Goal: Use online tool/utility: Use online tool/utility

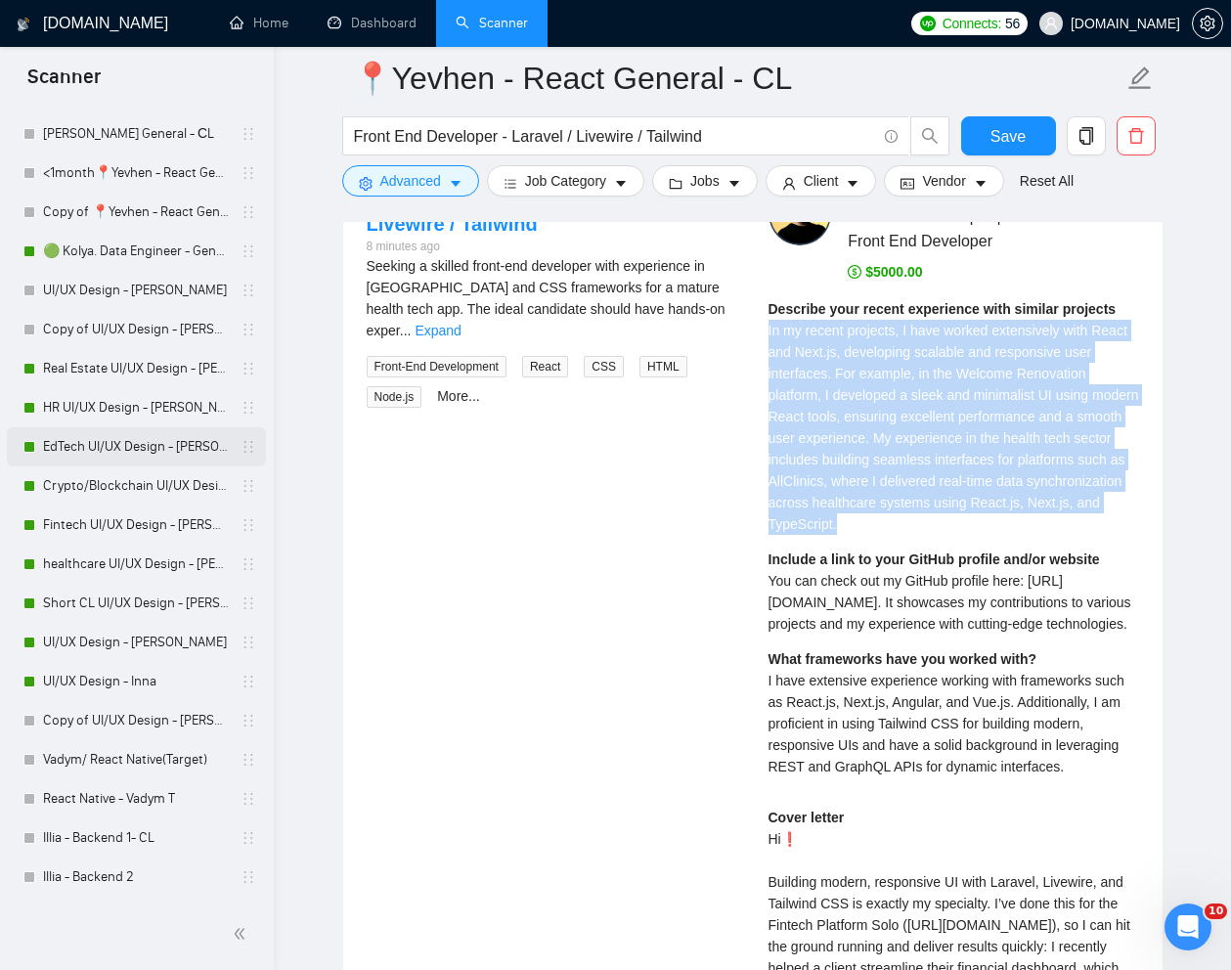
scroll to position [1029, 0]
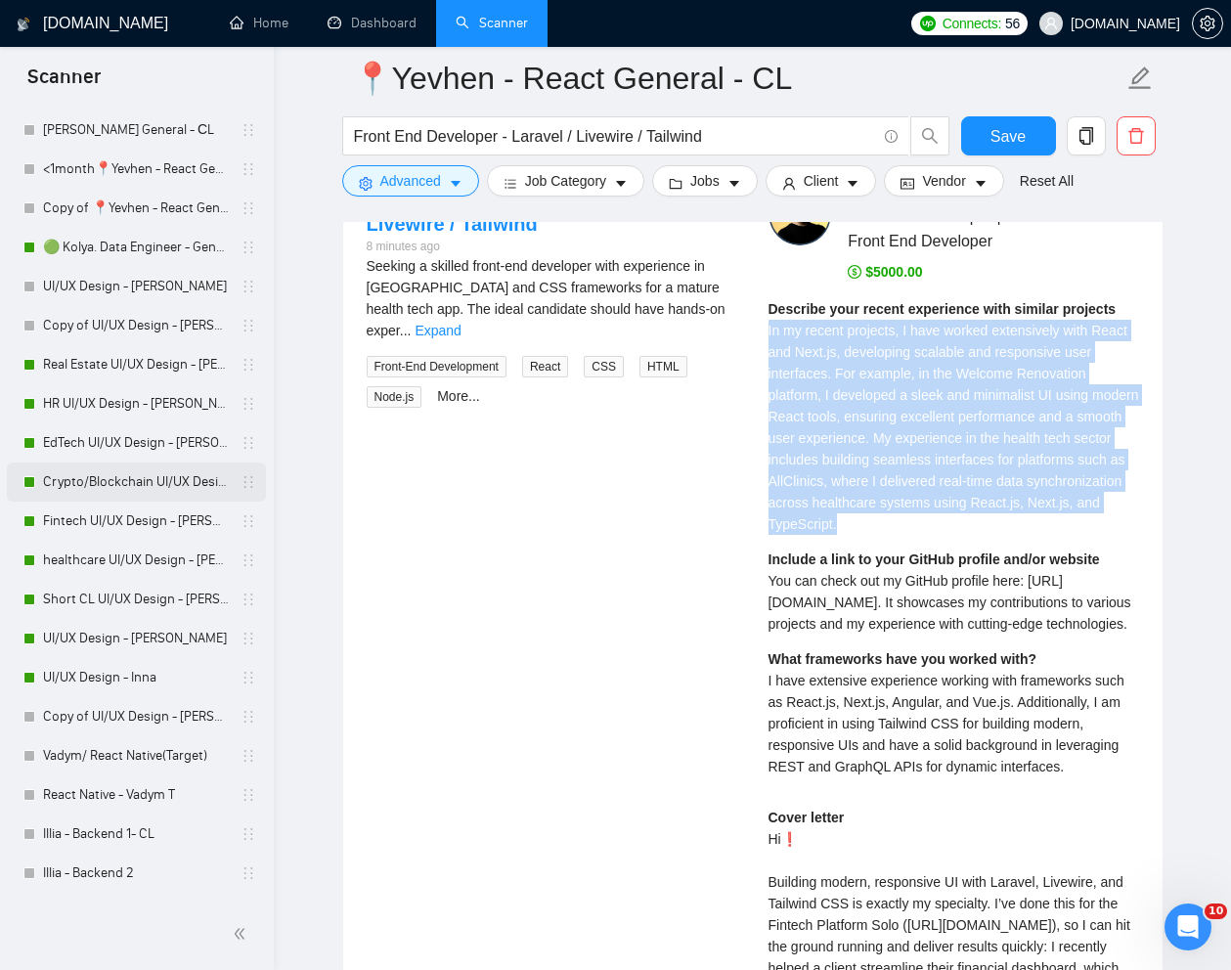
click at [113, 474] on link "Crypto/Blockchain UI/UX Design - [PERSON_NAME]" at bounding box center [136, 482] width 186 height 39
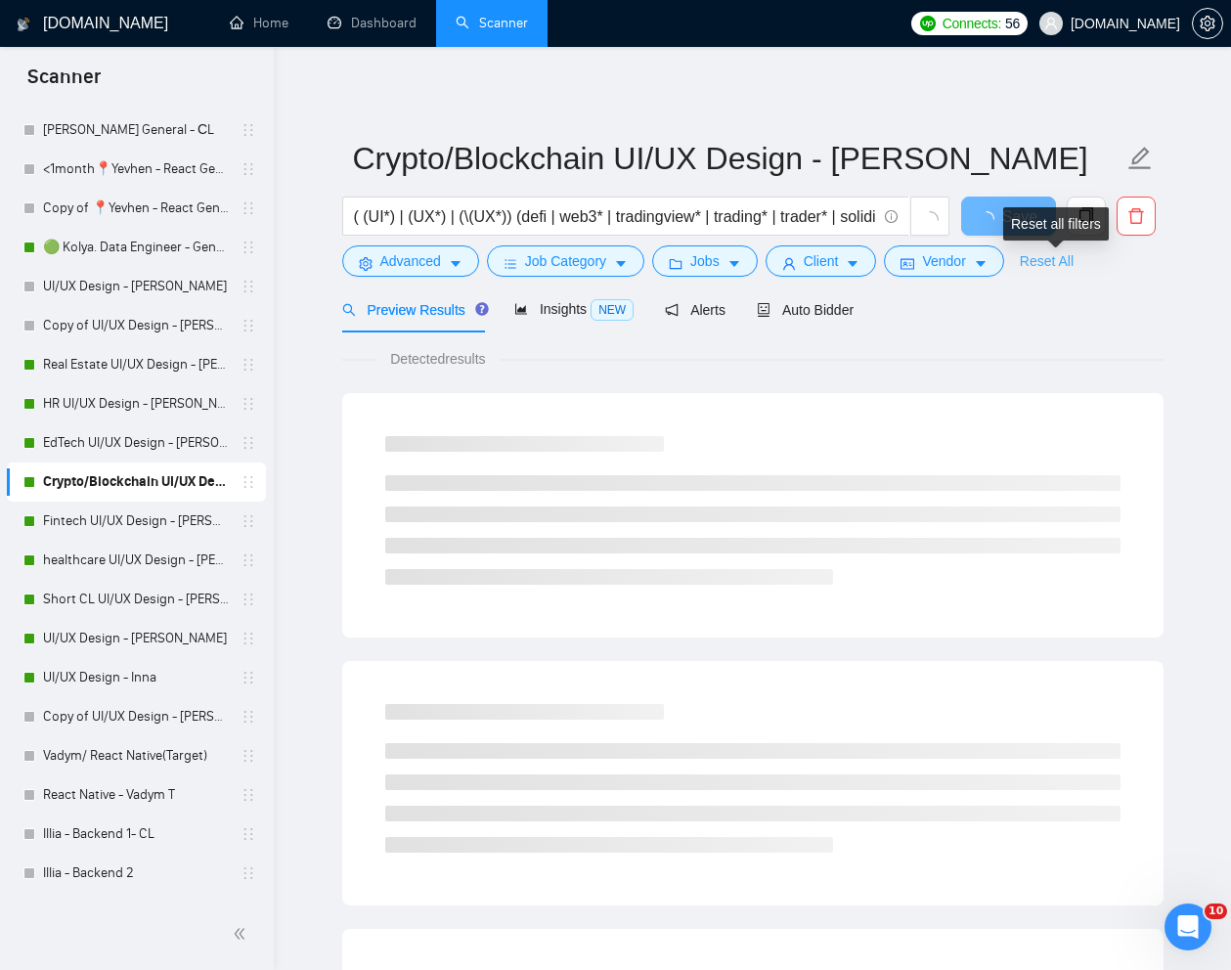
click at [1060, 264] on link "Reset All" at bounding box center [1047, 261] width 54 height 22
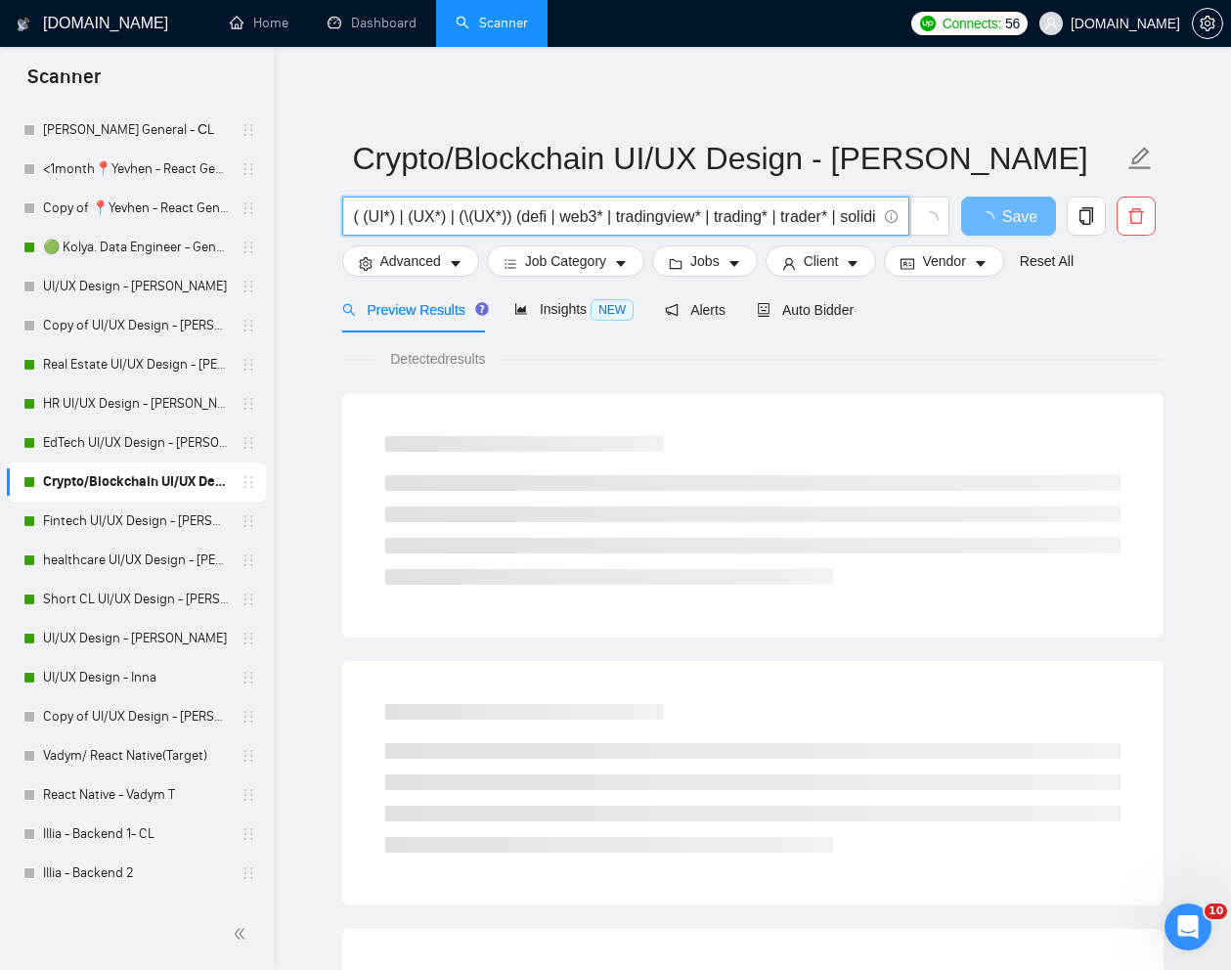
click at [692, 217] on input "( (UI*) | (UX*) | (\(UX*)) (defi | web3* | tradingview* | trading* | trader* | …" at bounding box center [615, 216] width 522 height 24
paste input "Specialist Web3 UI Designer"
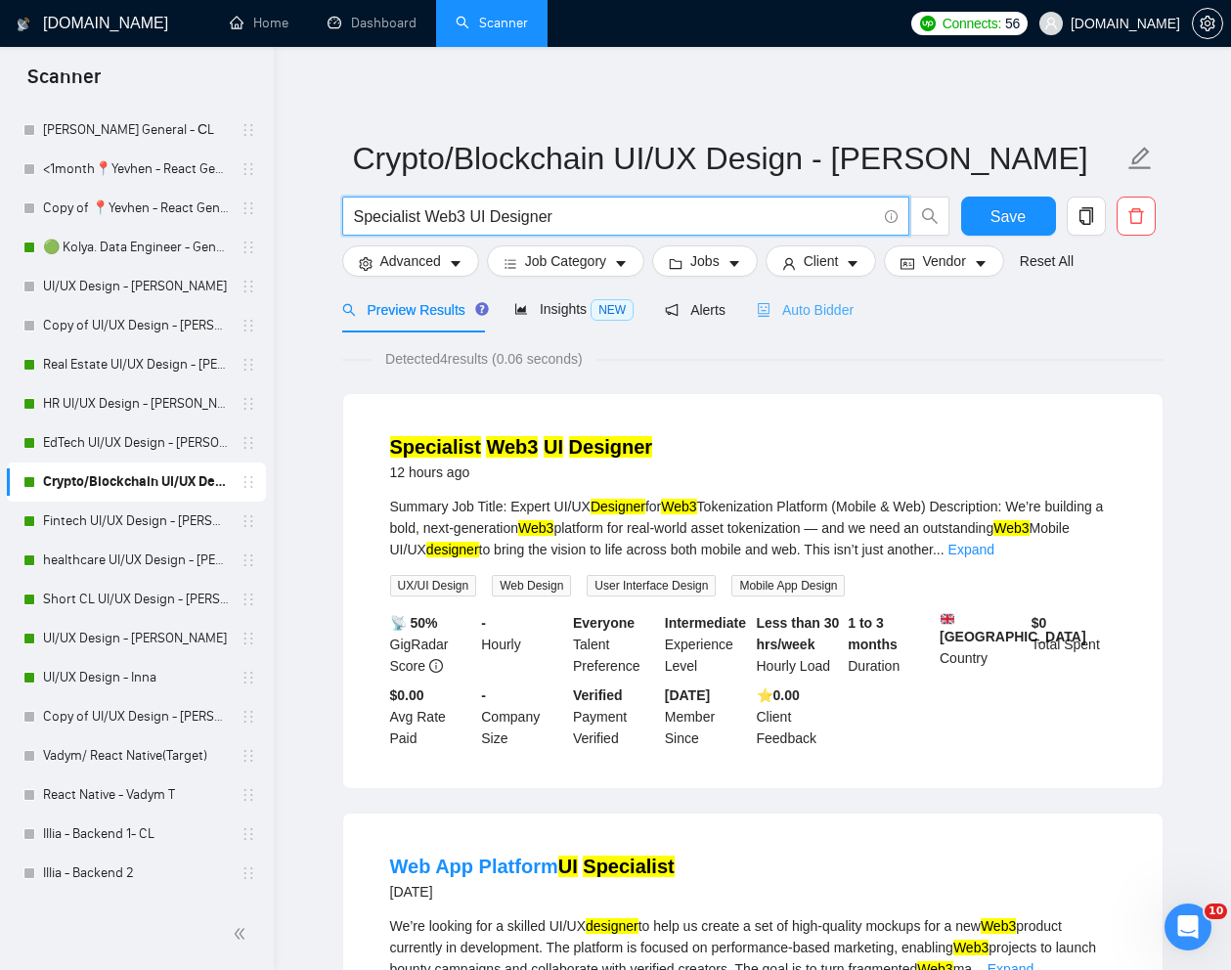
type input "Specialist Web3 UI Designer"
click at [828, 315] on span "Auto Bidder" at bounding box center [805, 310] width 97 height 16
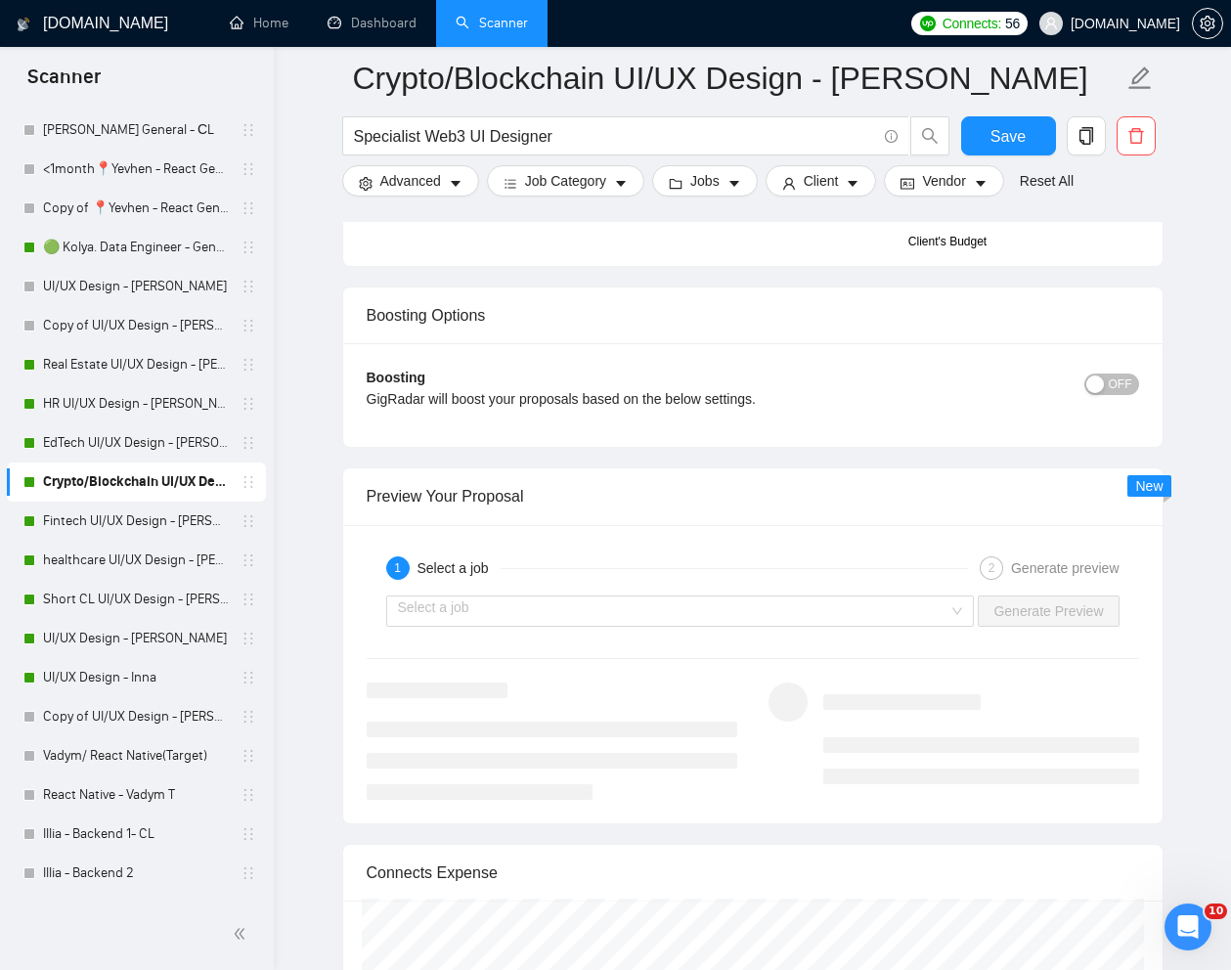
scroll to position [3629, 0]
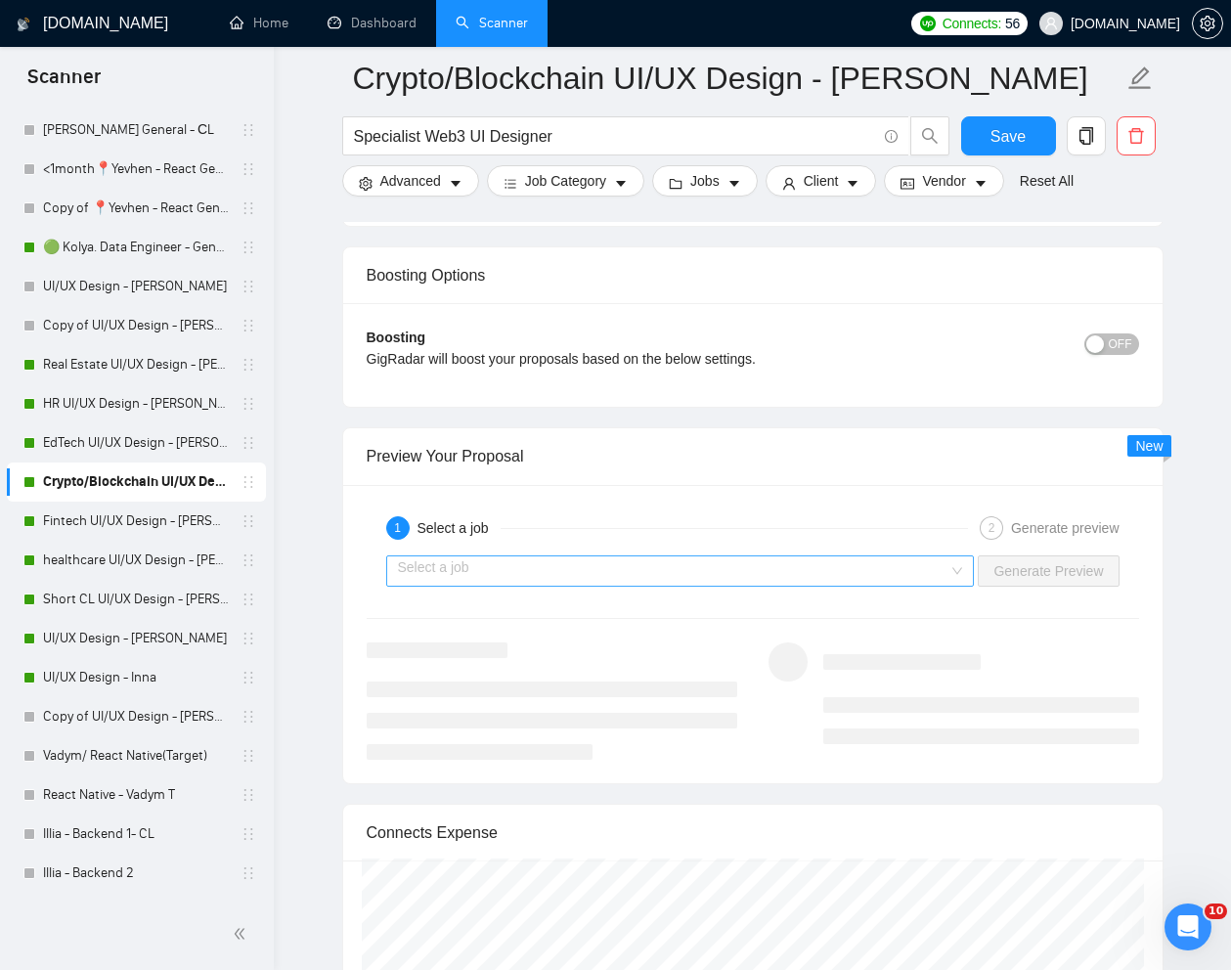
click at [824, 584] on input "search" at bounding box center [674, 571] width 552 height 29
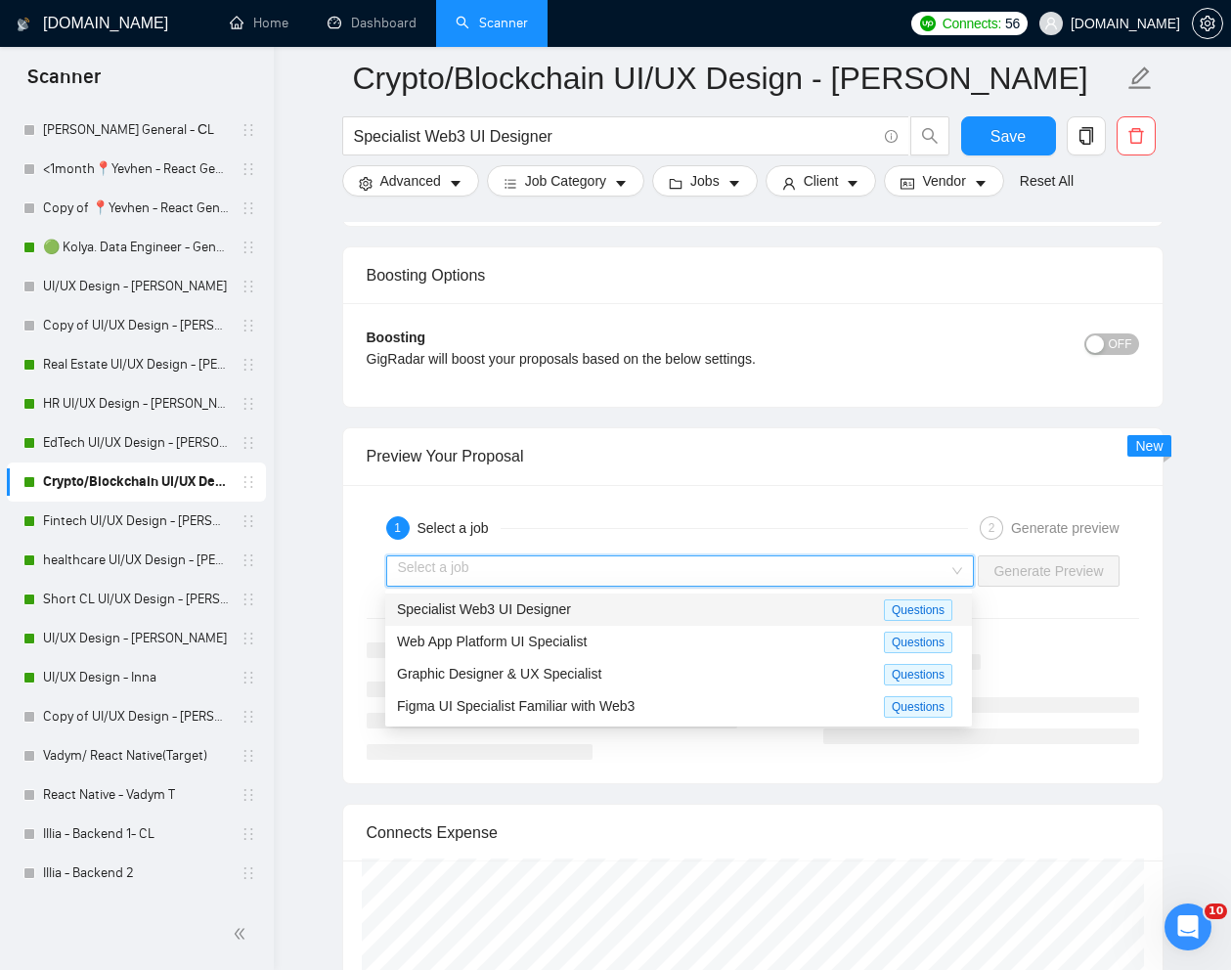
click at [690, 610] on div "Specialist Web3 UI Designer" at bounding box center [640, 610] width 487 height 22
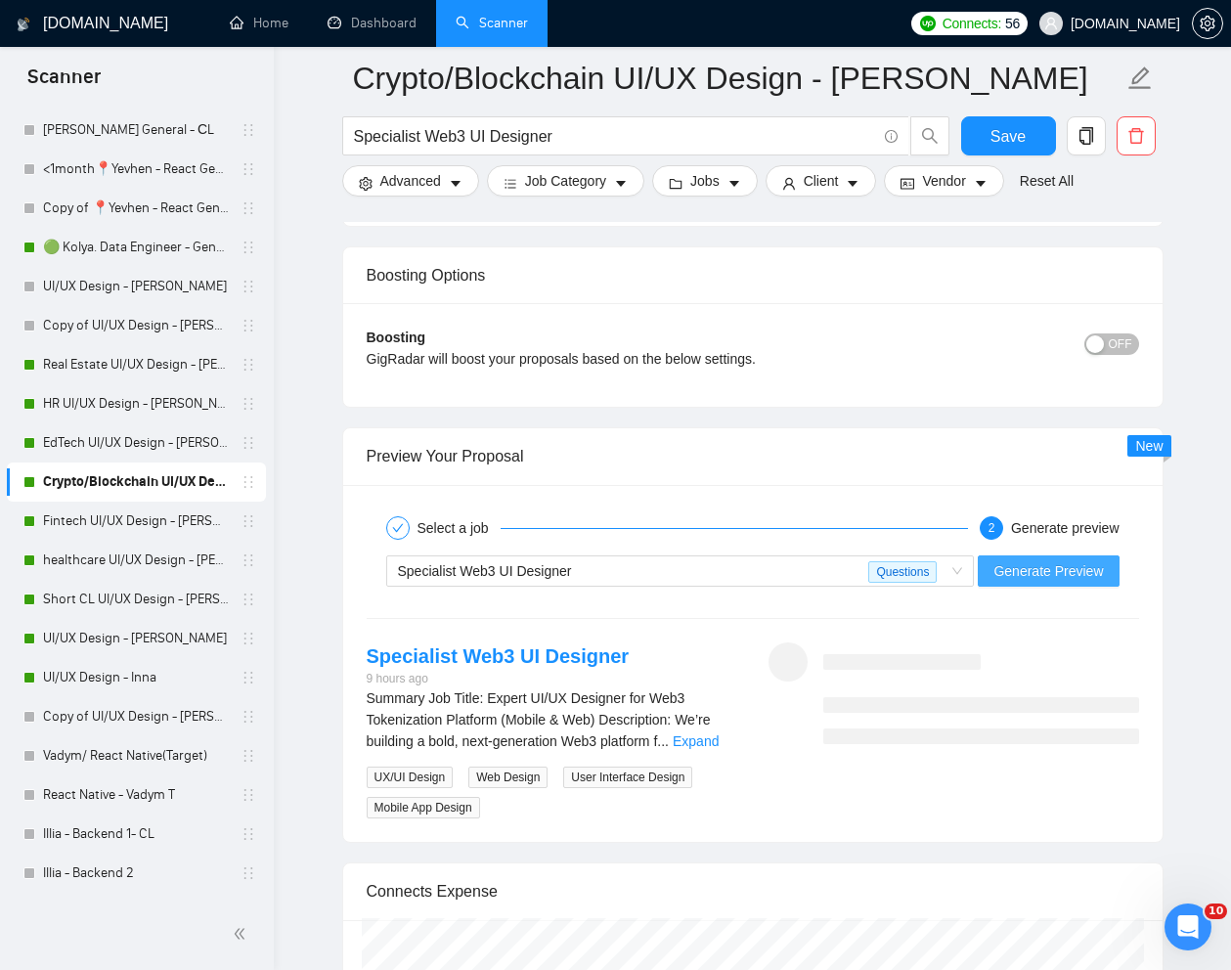
click at [1034, 569] on span "Generate Preview" at bounding box center [1049, 571] width 110 height 22
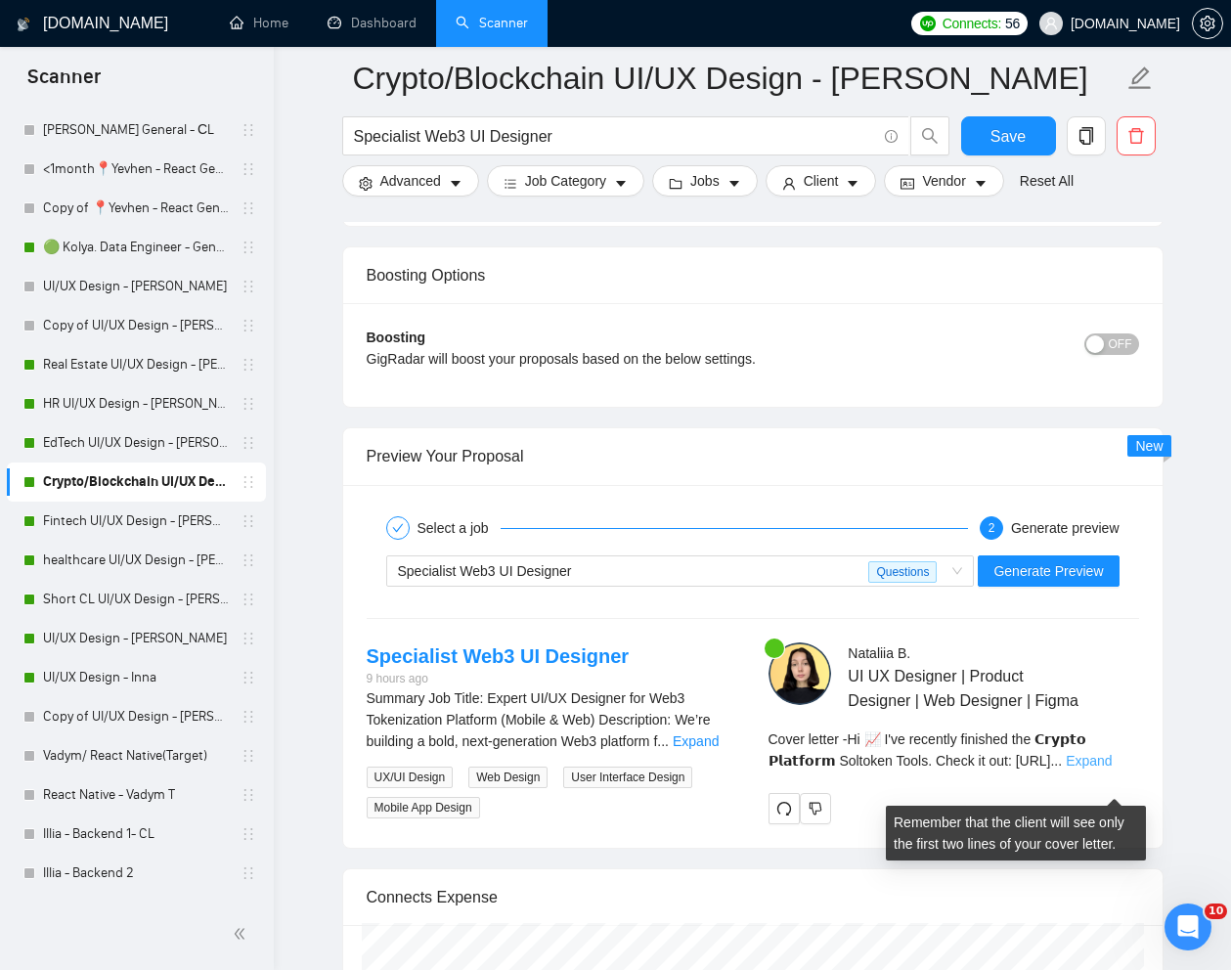
click at [1112, 769] on link "Expand" at bounding box center [1089, 761] width 46 height 16
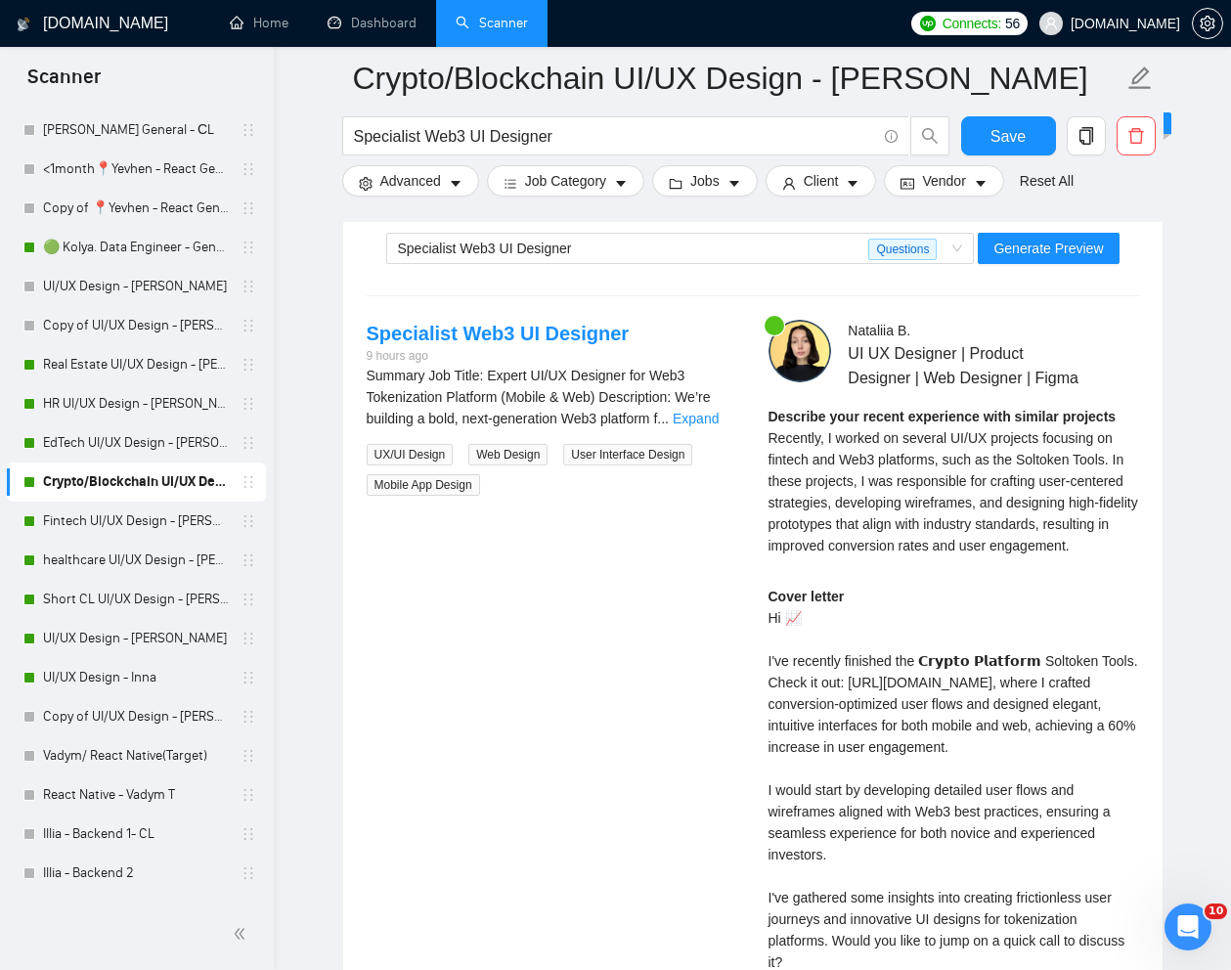
scroll to position [3953, 0]
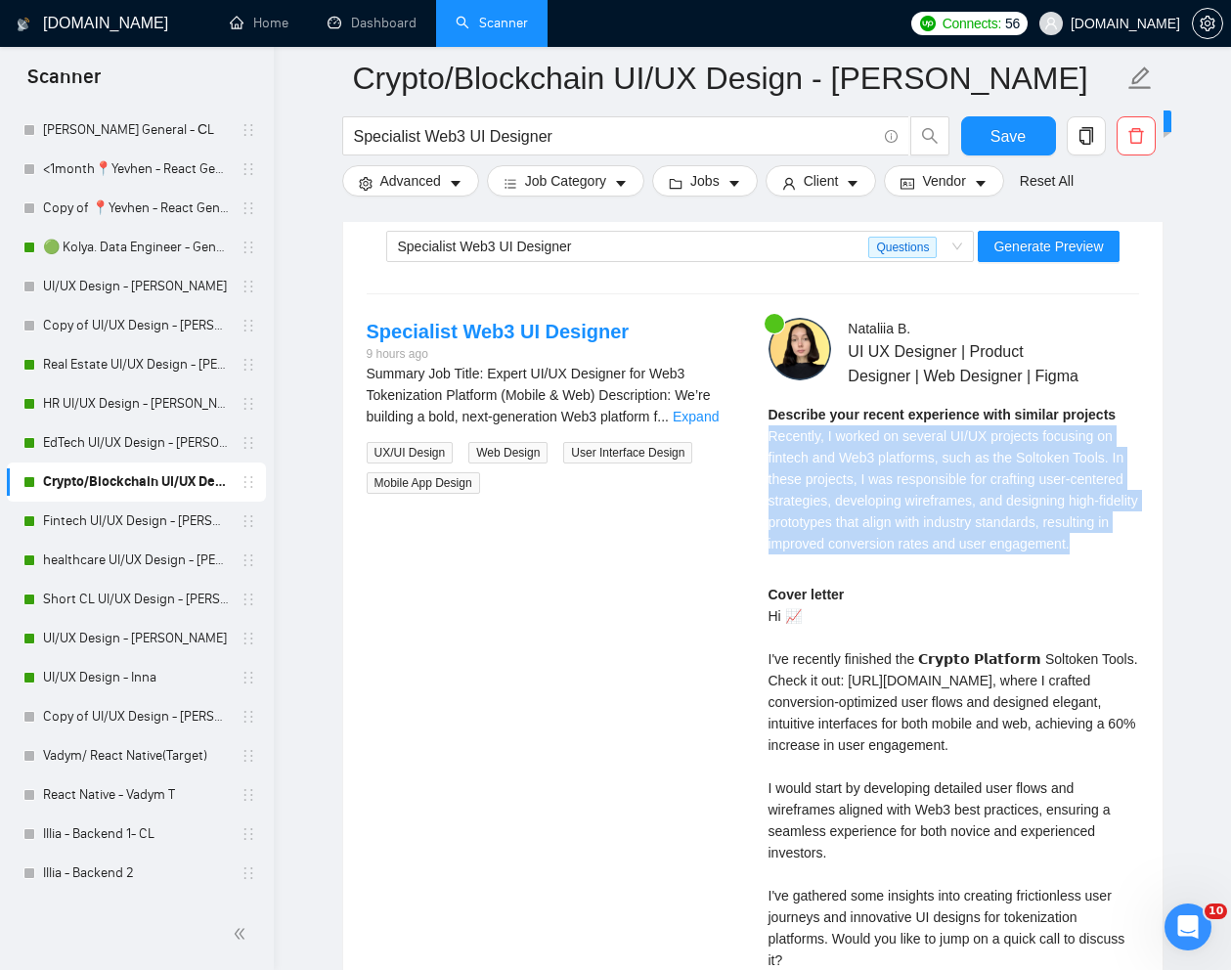
drag, startPoint x: 766, startPoint y: 460, endPoint x: 856, endPoint y: 587, distance: 155.8
click at [856, 587] on div "[PERSON_NAME] UI UX Designer | Product Designer | Web Designer | Figma Describe…" at bounding box center [954, 714] width 402 height 792
copy span "Recently, I worked on several UI/UX projects focusing on fintech and Web3 platf…"
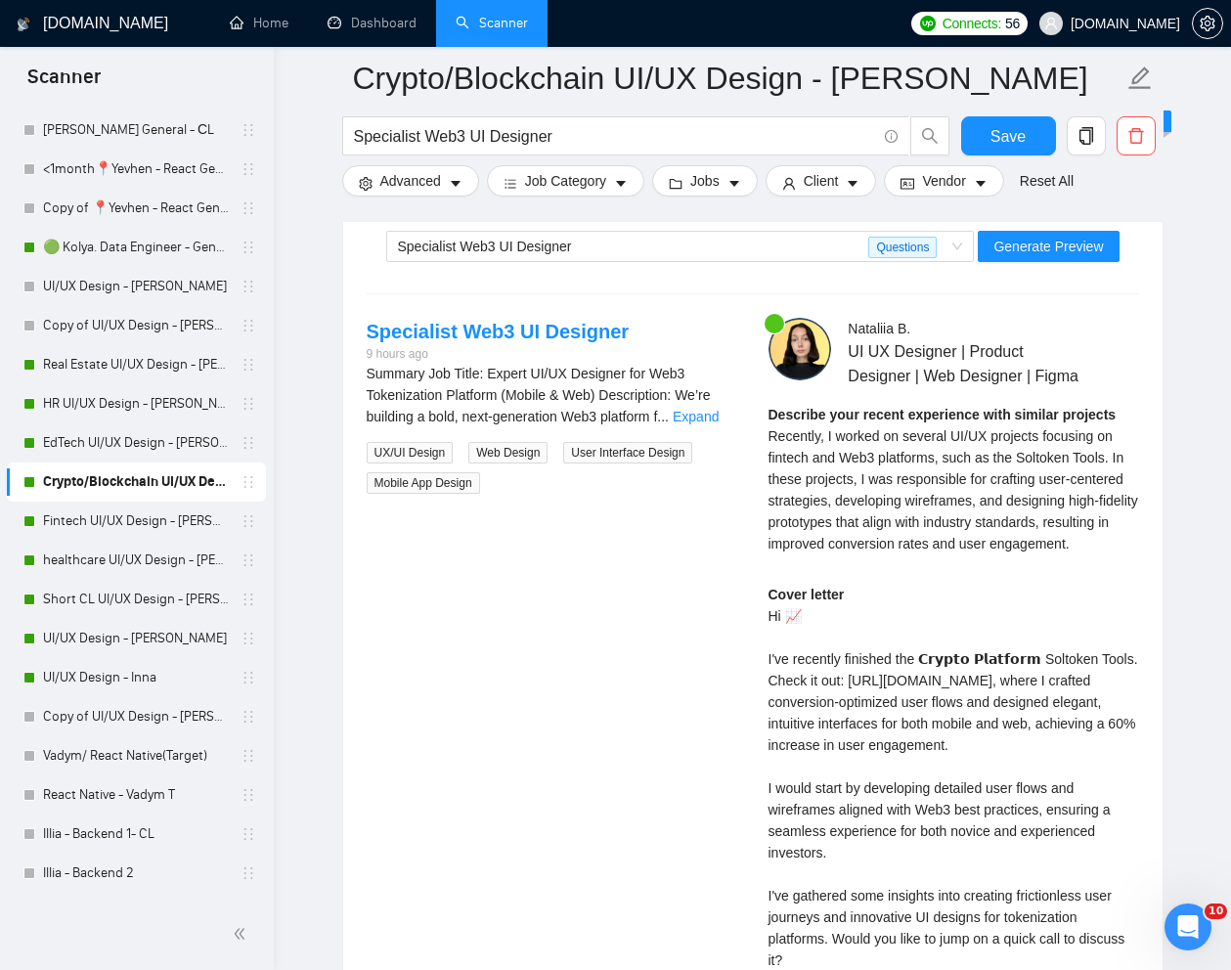
click at [903, 780] on div "Cover letter Hi 📈 I've recently finished the 𝗖𝗿𝘆𝗽𝘁𝗼 𝗣𝗹𝗮𝘁𝗳𝗼𝗿𝗺 Soltoken Tools. Ch…" at bounding box center [954, 820] width 371 height 473
drag, startPoint x: 768, startPoint y: 753, endPoint x: 964, endPoint y: 783, distance: 198.9
click at [964, 783] on div "Cover letter Hi 📈 I've recently finished the 𝗖𝗿𝘆𝗽𝘁𝗼 𝗣𝗹𝗮𝘁𝗳𝗼𝗿𝗺 Soltoken Tools. Ch…" at bounding box center [954, 820] width 371 height 473
copy div "[DOMAIN_NAME][URL], where I craft"
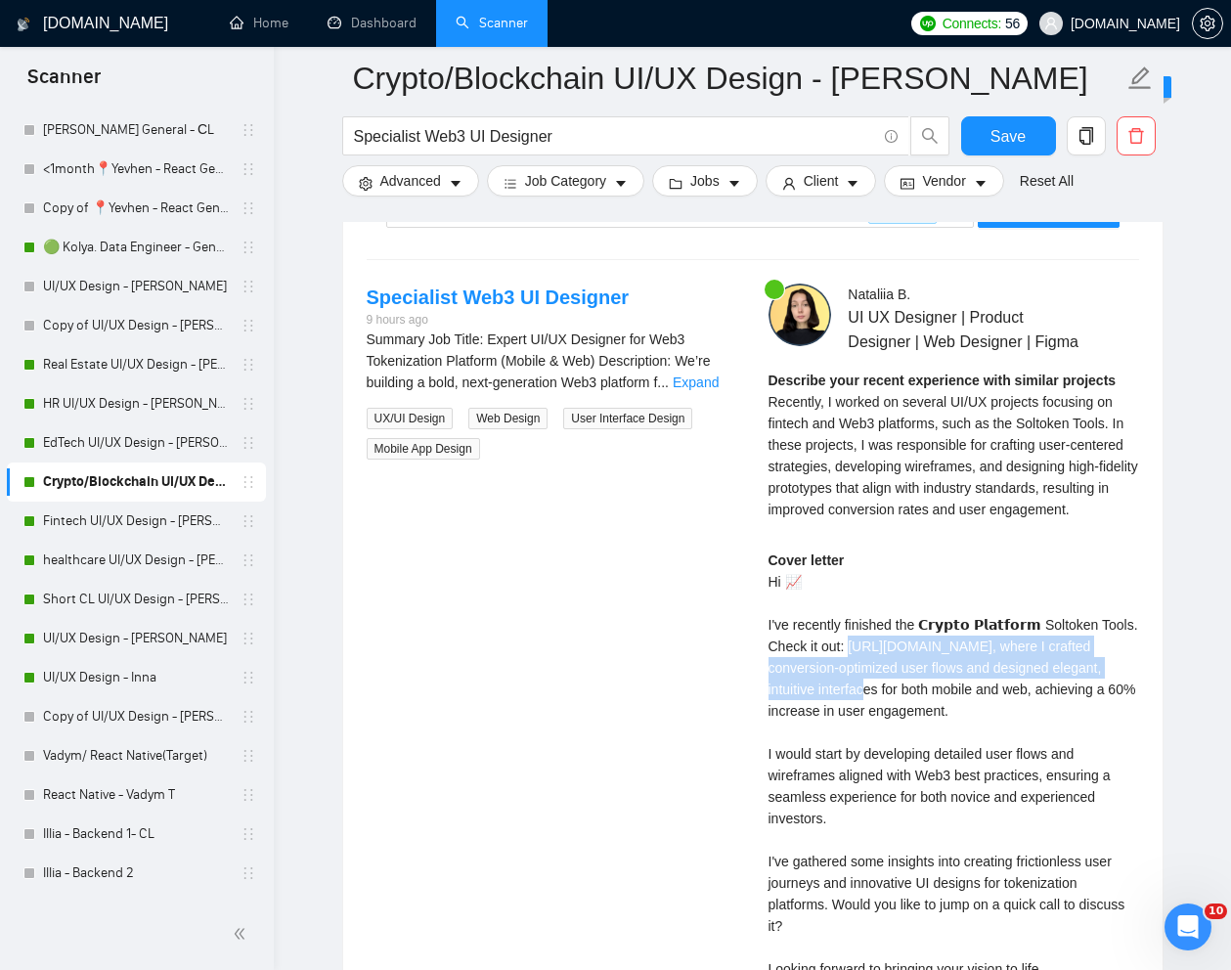
scroll to position [3991, 0]
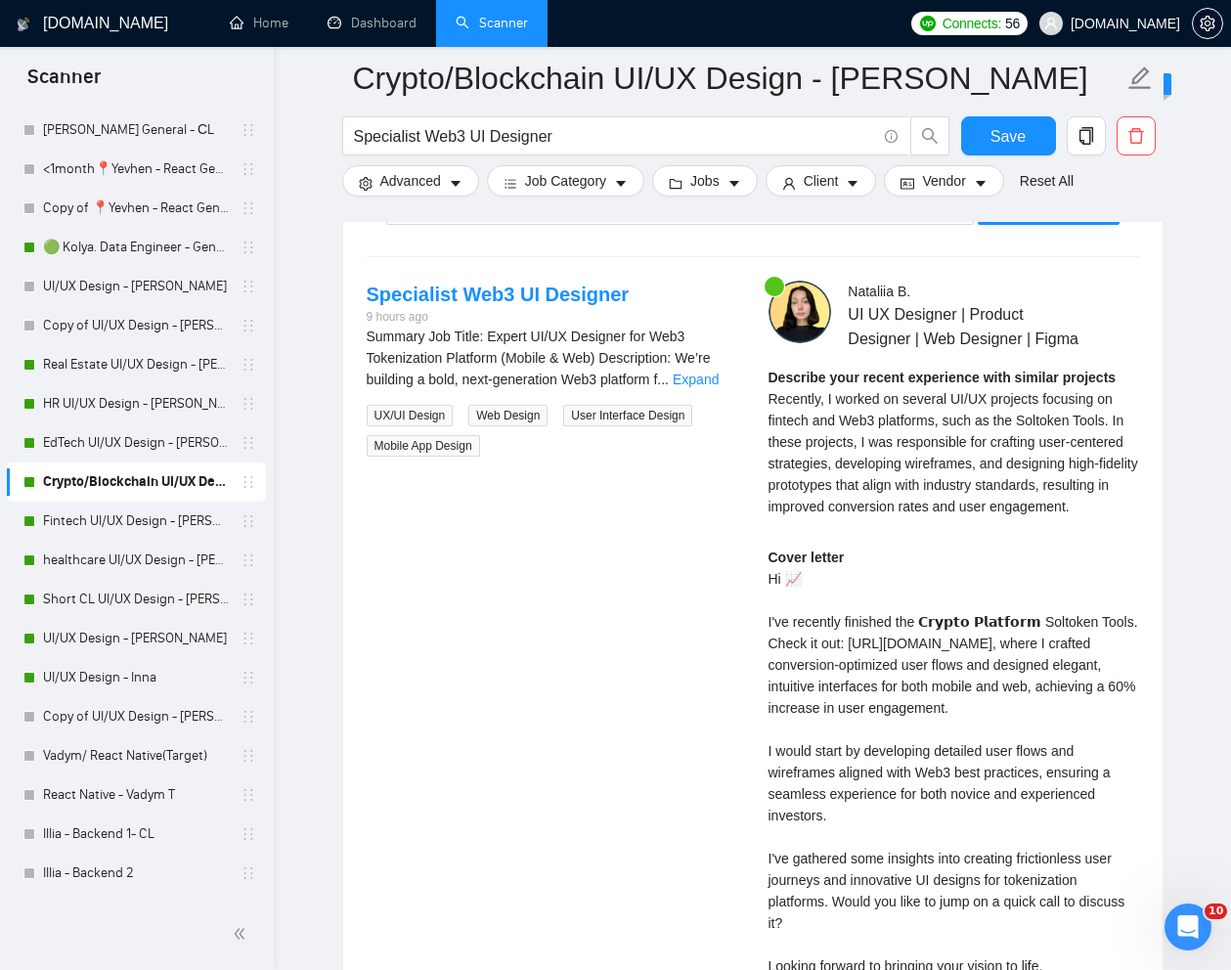
click at [929, 628] on div "Cover letter Hi 📈 I've recently finished the 𝗖𝗿𝘆𝗽𝘁𝗼 𝗣𝗹𝗮𝘁𝗳𝗼𝗿𝗺 Soltoken Tools. Ch…" at bounding box center [954, 783] width 371 height 473
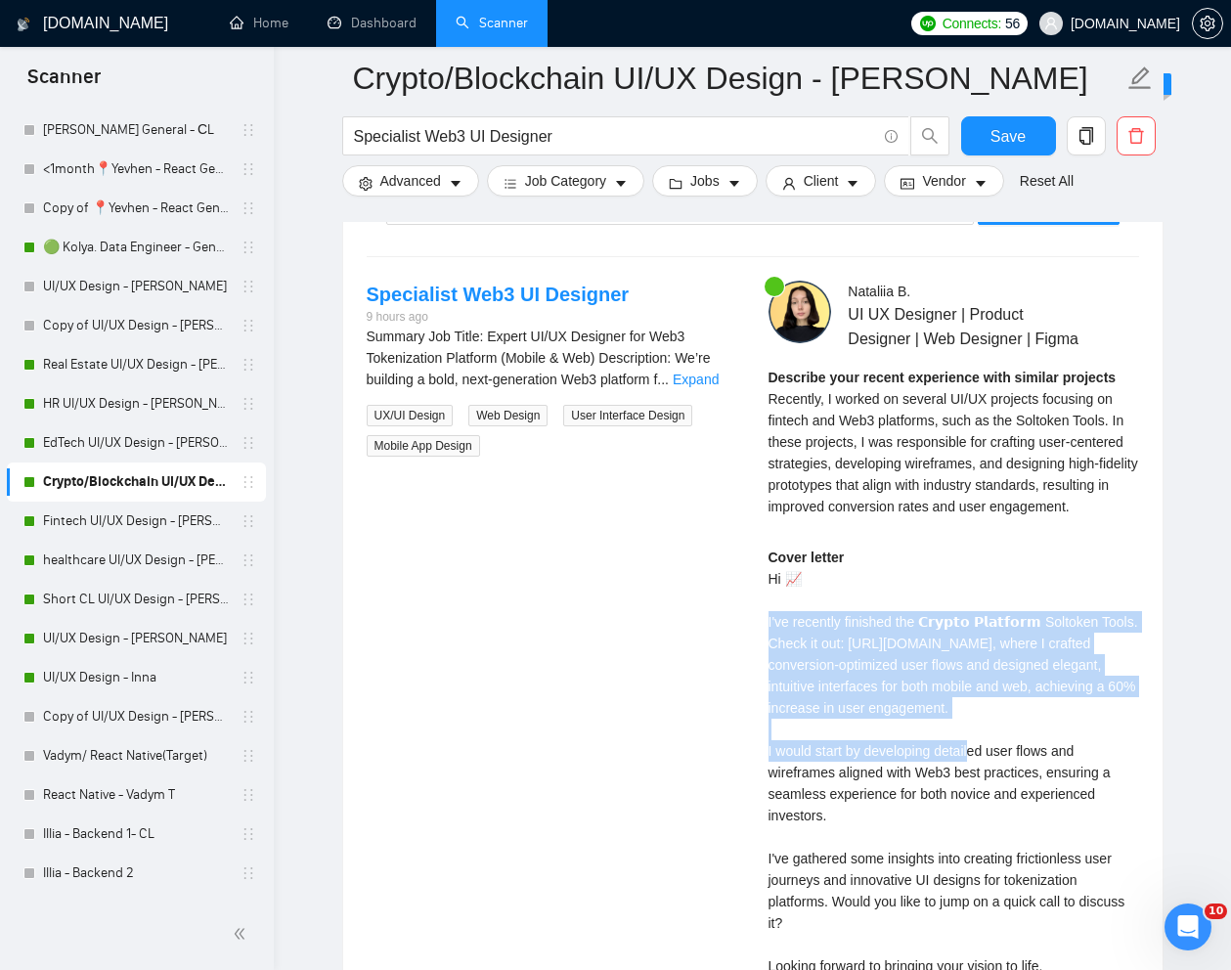
drag, startPoint x: 763, startPoint y: 668, endPoint x: 986, endPoint y: 797, distance: 257.7
click at [986, 797] on div "[PERSON_NAME] UI UX Designer | Product Designer | Web Designer | Figma Describe…" at bounding box center [954, 677] width 402 height 792
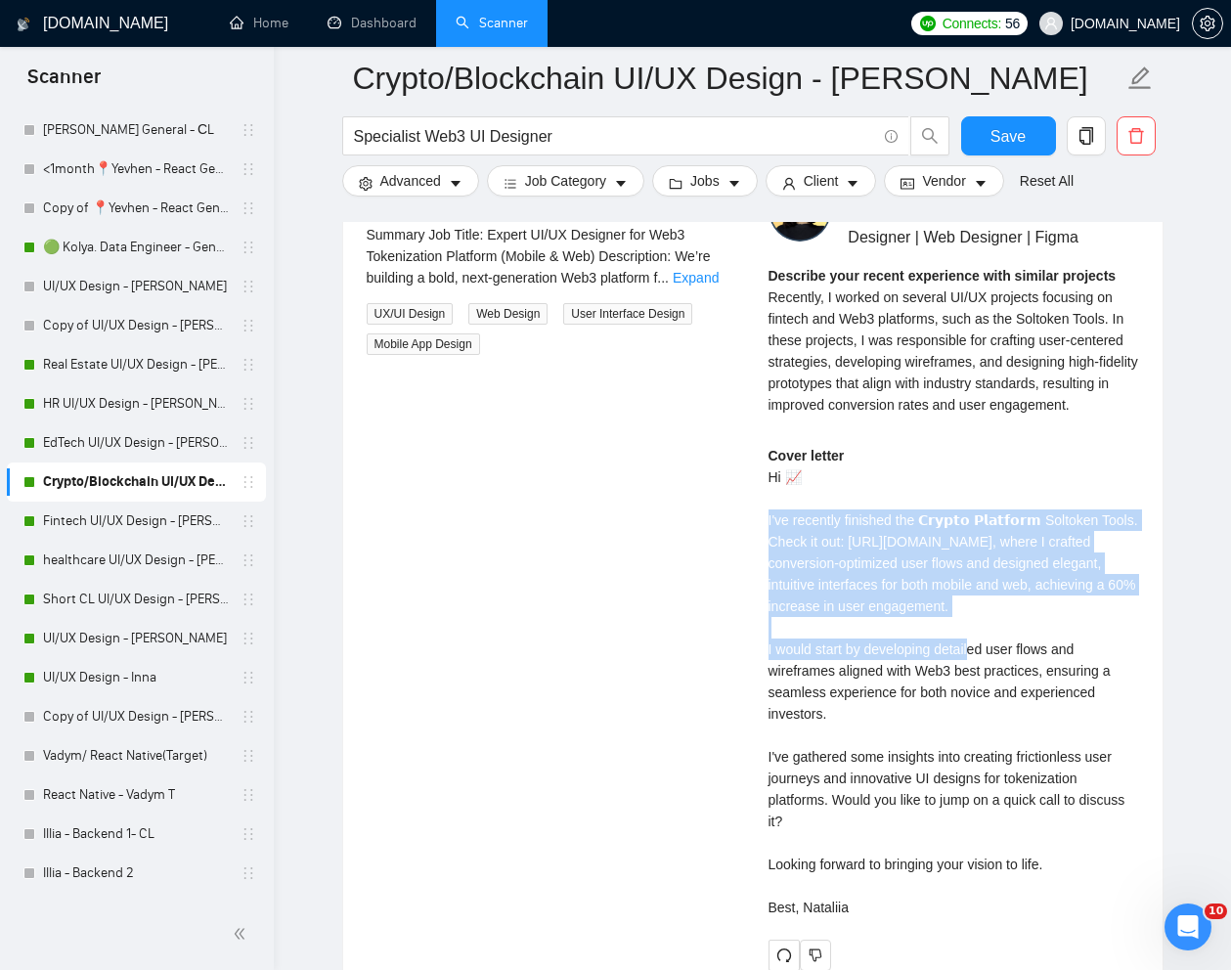
scroll to position [4094, 0]
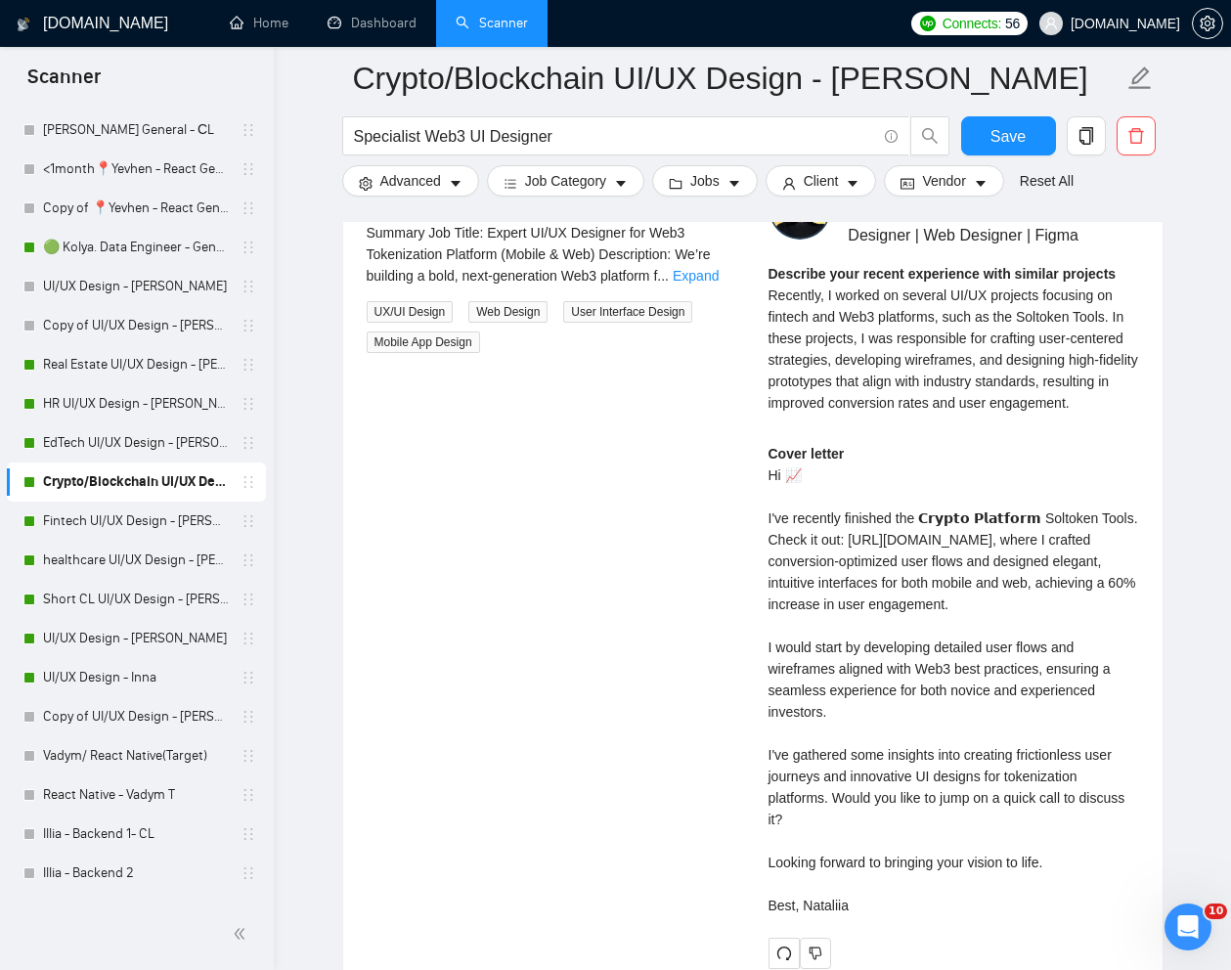
click at [947, 836] on div "Cover letter Hi 📈 I've recently finished the 𝗖𝗿𝘆𝗽𝘁𝗼 𝗣𝗹𝗮𝘁𝗳𝗼𝗿𝗺 Soltoken Tools. Ch…" at bounding box center [954, 679] width 371 height 473
drag, startPoint x: 765, startPoint y: 563, endPoint x: 868, endPoint y: 929, distance: 380.0
click at [868, 929] on div "[PERSON_NAME] UI UX Designer | Product Designer | Web Designer | Figma Describe…" at bounding box center [954, 573] width 402 height 792
copy div "'ve recently finished the 𝗖𝗿𝘆𝗽𝘁𝗼 𝗣𝗹𝗮𝘁𝗳𝗼𝗿𝗺 Soltoken Tools. Check it out: [URL][D…"
